Goal: Task Accomplishment & Management: Use online tool/utility

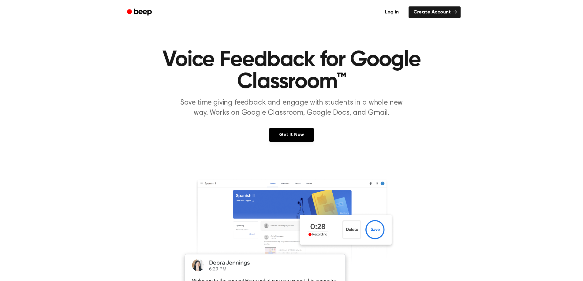
click at [395, 13] on link "Log in" at bounding box center [392, 12] width 26 height 14
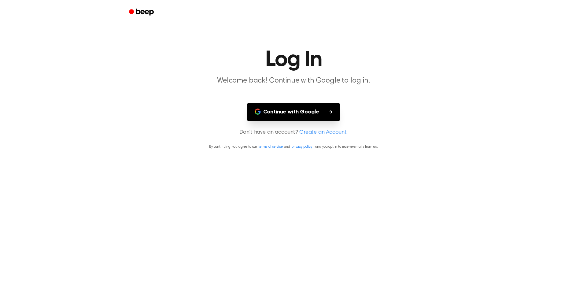
click at [291, 111] on button "Continue with Google" at bounding box center [294, 112] width 93 height 18
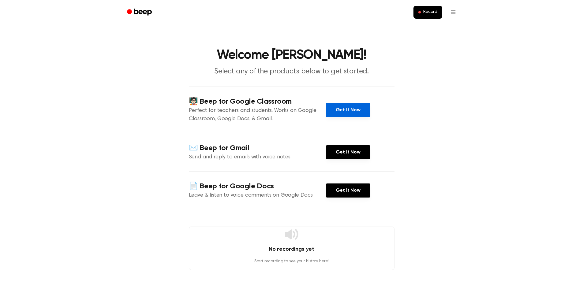
click at [350, 108] on link "Get It Now" at bounding box center [348, 110] width 44 height 14
